Goal: Information Seeking & Learning: Learn about a topic

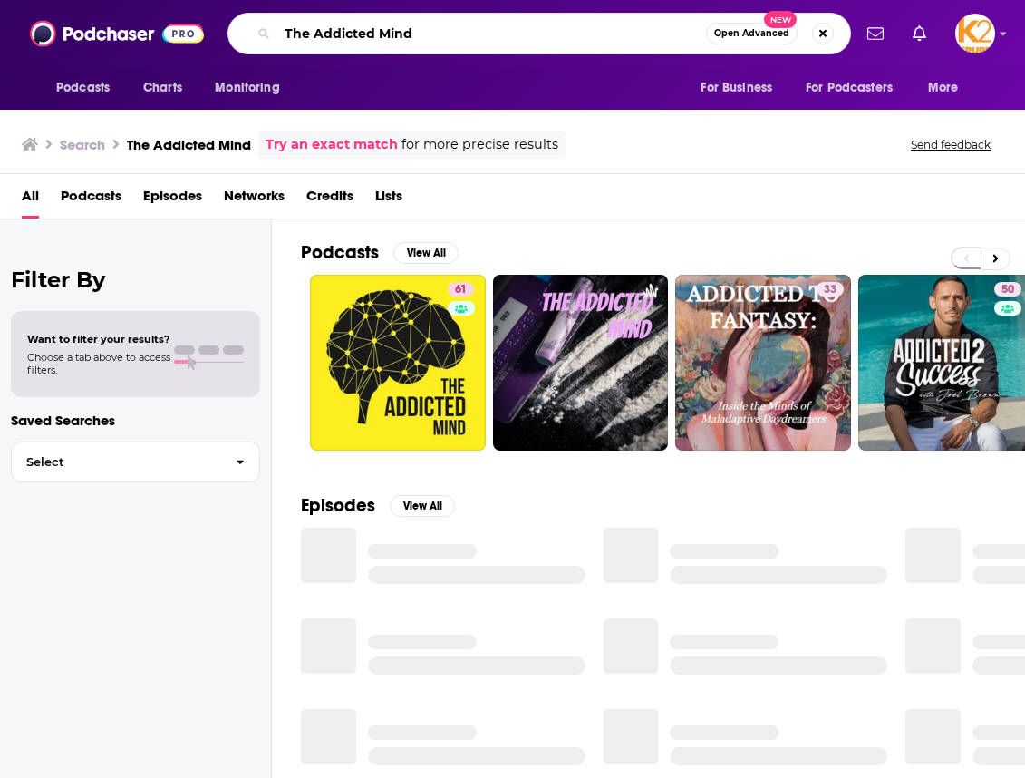
click at [424, 31] on input "The Addicted Mind" at bounding box center [491, 33] width 429 height 29
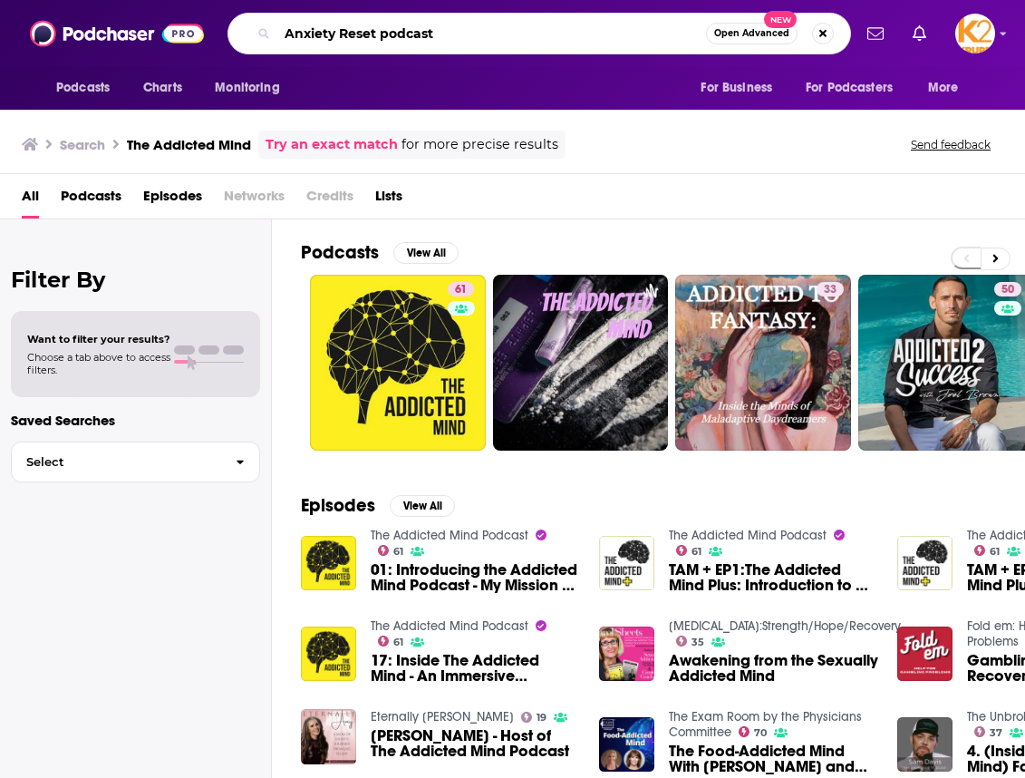
type input "Anxiety Reset podcast"
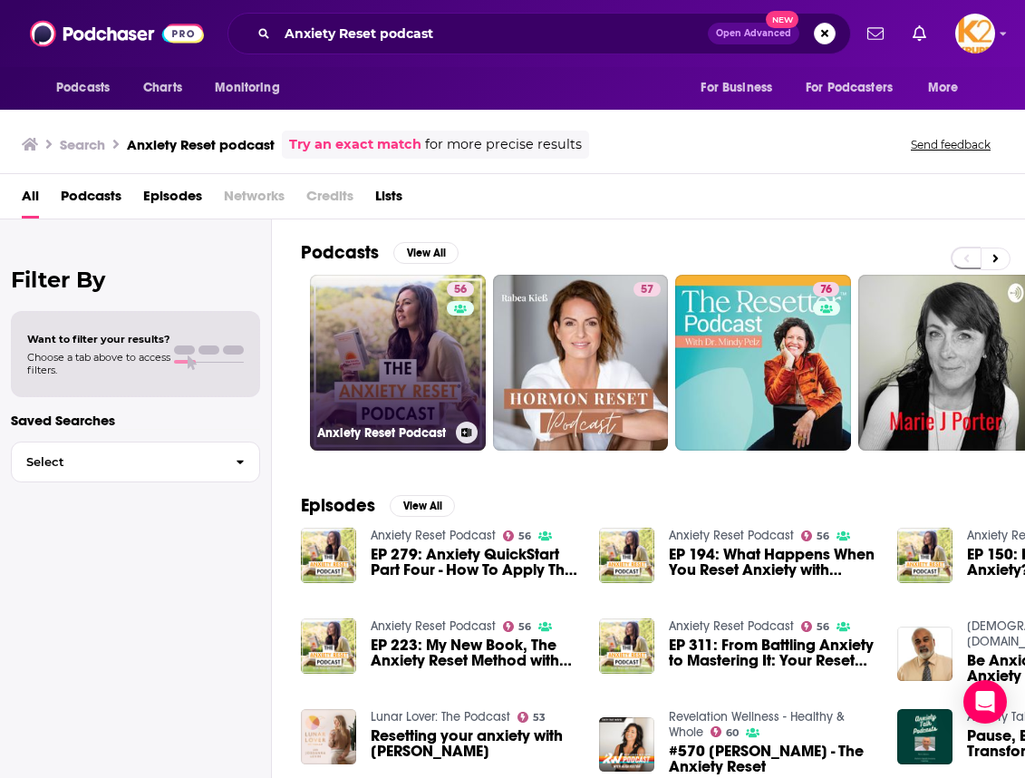
click at [404, 303] on link "56 Anxiety Reset Podcast" at bounding box center [398, 363] width 176 height 176
